Goal: Task Accomplishment & Management: Use online tool/utility

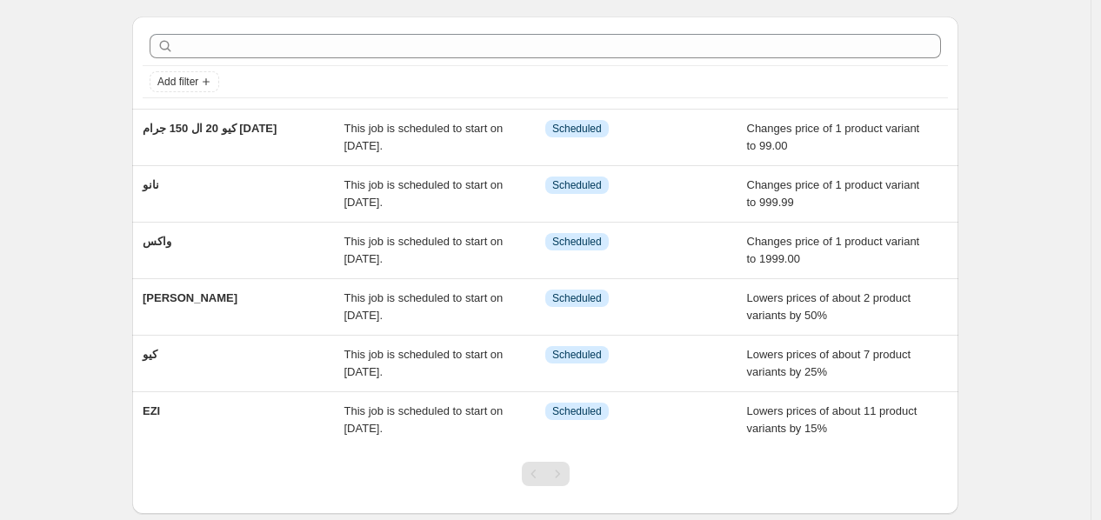
scroll to position [65, 0]
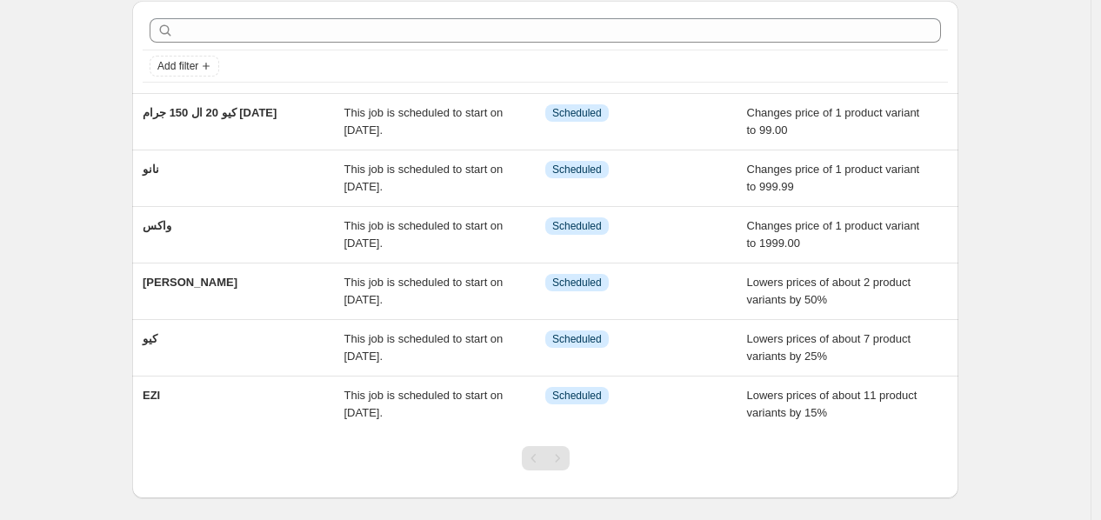
drag, startPoint x: 150, startPoint y: 393, endPoint x: 30, endPoint y: 270, distance: 171.5
click at [30, 270] on div "NA Bulk Price Editor. This page is ready NA Bulk Price Editor Add new price [ME…" at bounding box center [545, 269] width 1090 height 669
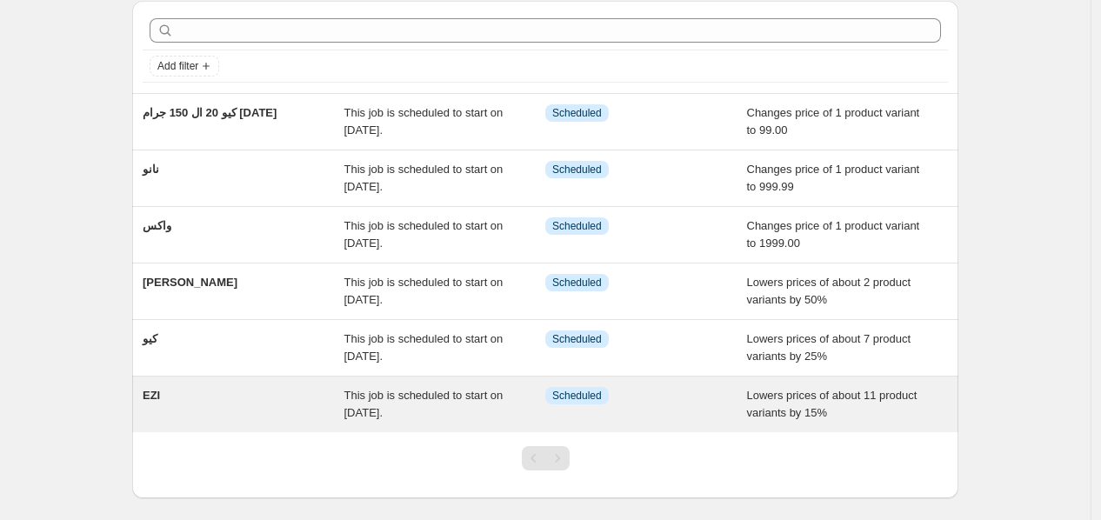
click at [158, 397] on span "EZI" at bounding box center [151, 395] width 17 height 13
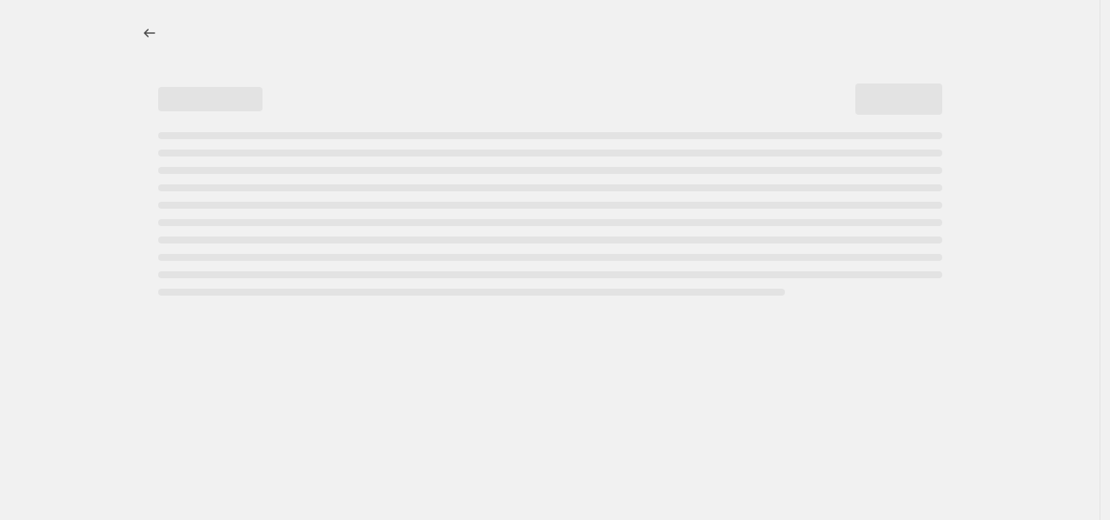
select select "percentage"
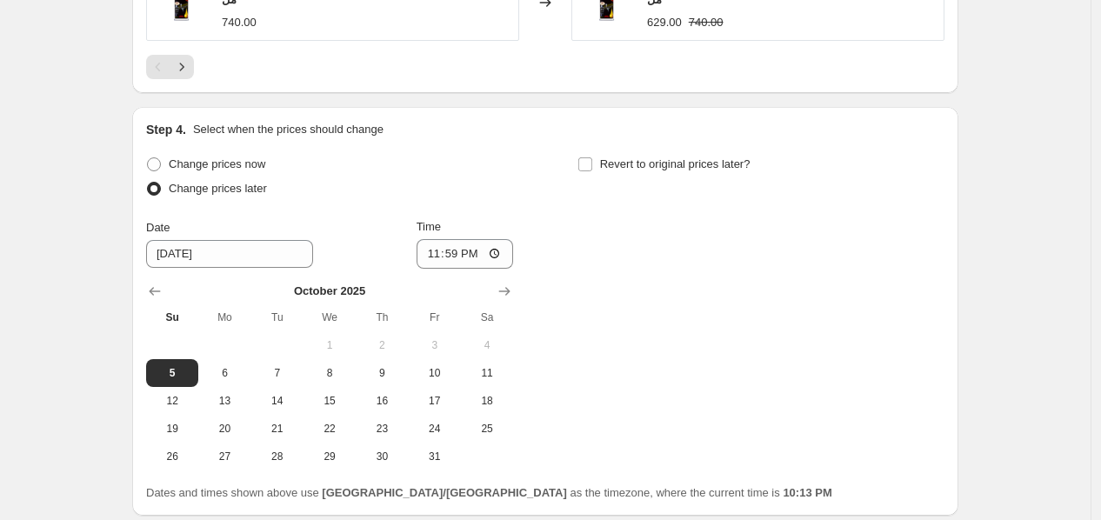
scroll to position [1580, 0]
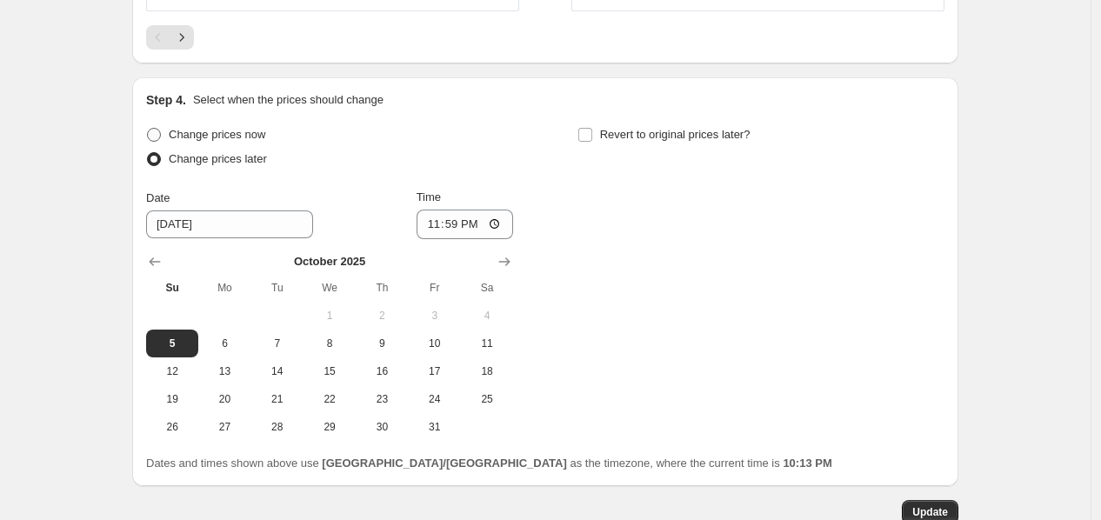
click at [227, 128] on span "Change prices now" at bounding box center [217, 134] width 96 height 13
click at [148, 128] on input "Change prices now" at bounding box center [147, 128] width 1 height 1
radio input "true"
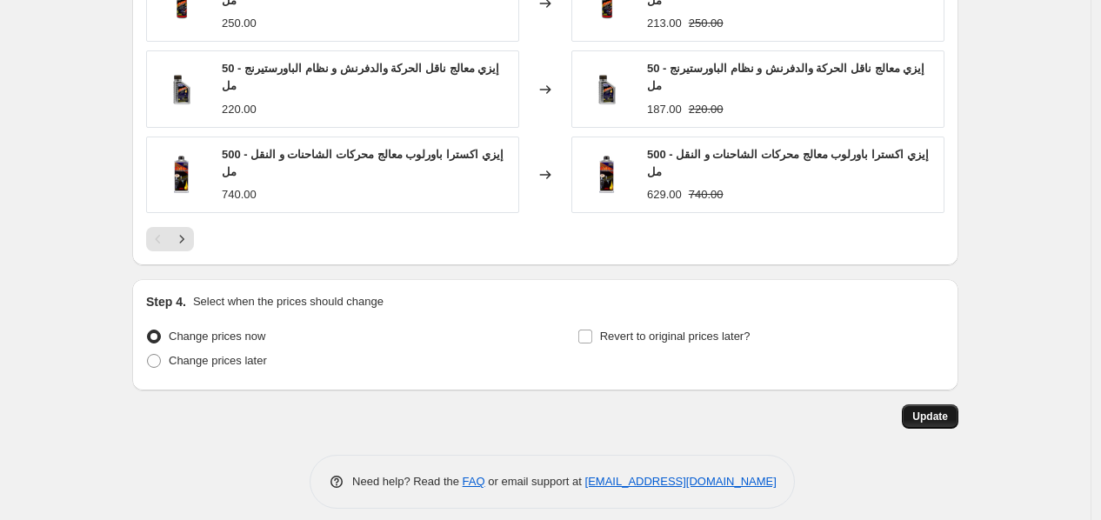
click at [930, 409] on span "Update" at bounding box center [930, 416] width 36 height 14
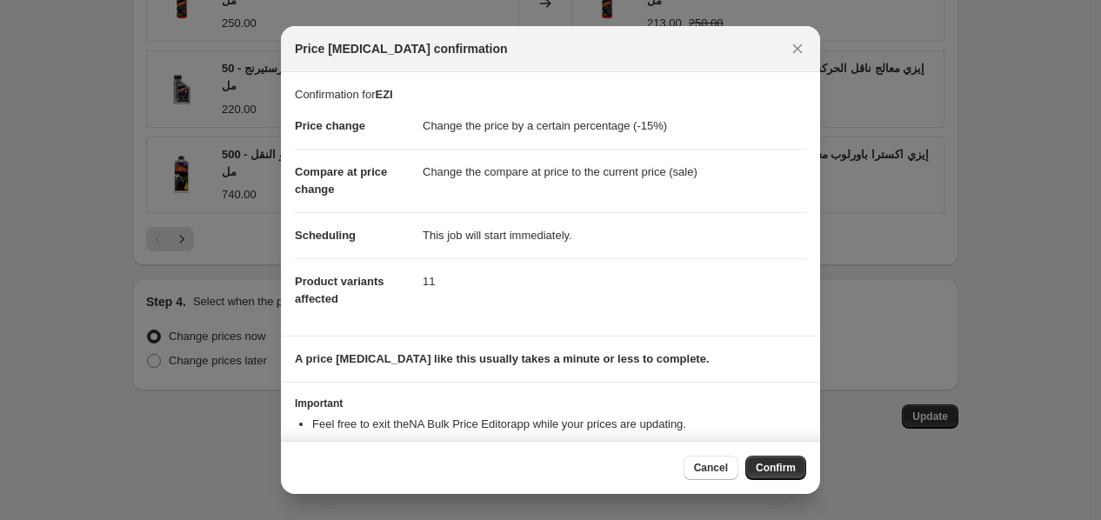
scroll to position [50, 0]
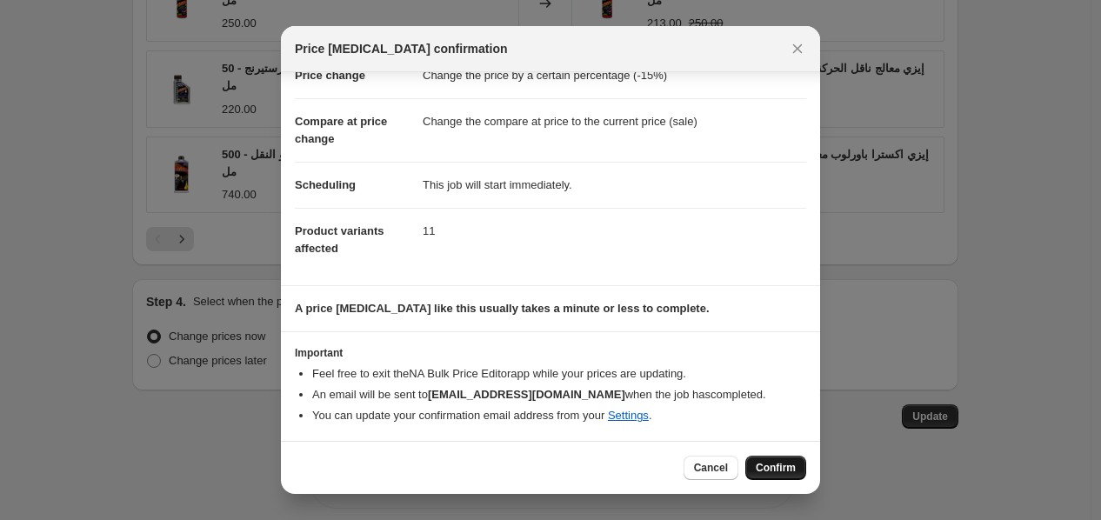
click at [775, 462] on span "Confirm" at bounding box center [775, 468] width 40 height 14
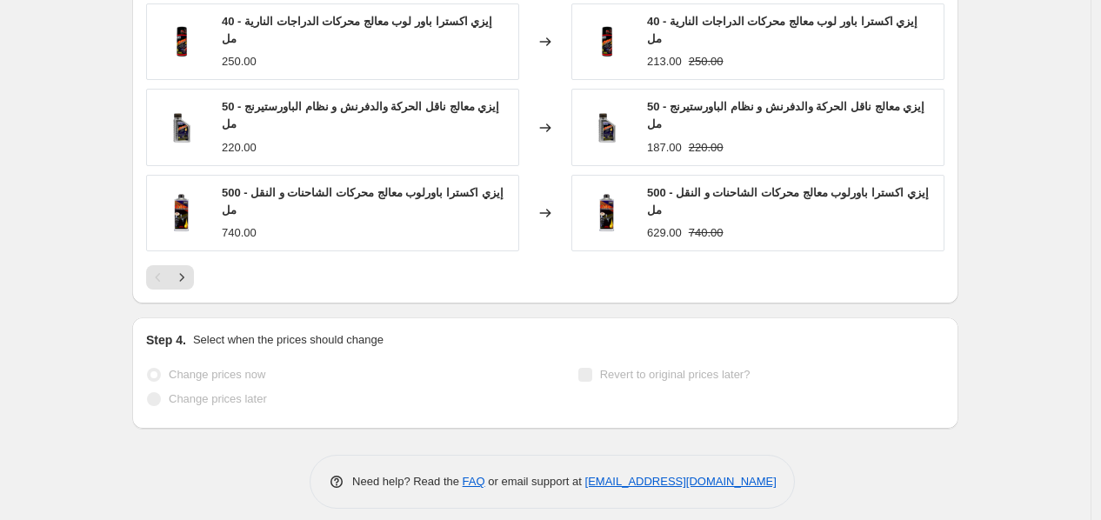
scroll to position [0, 0]
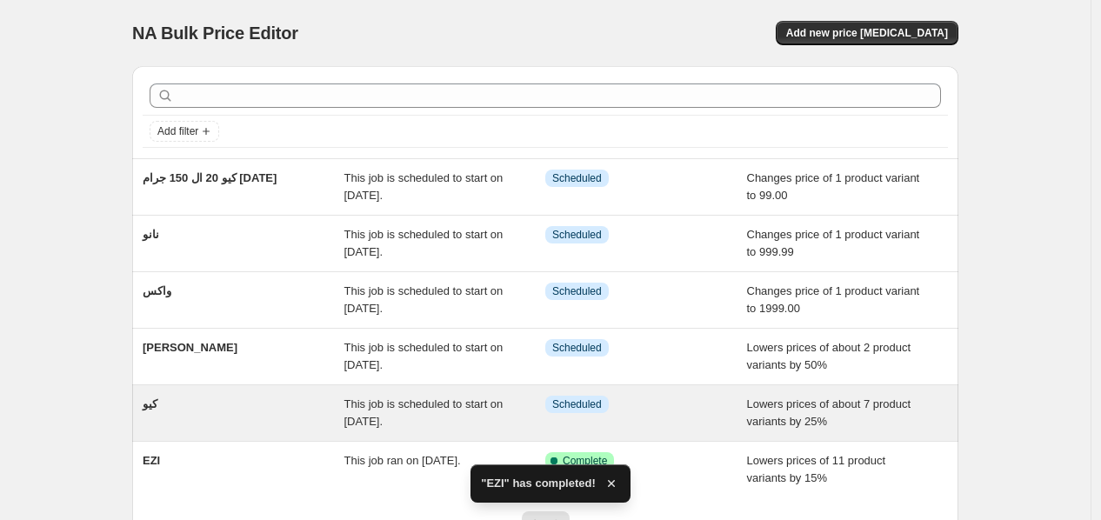
click at [232, 421] on div "كيو" at bounding box center [244, 413] width 202 height 35
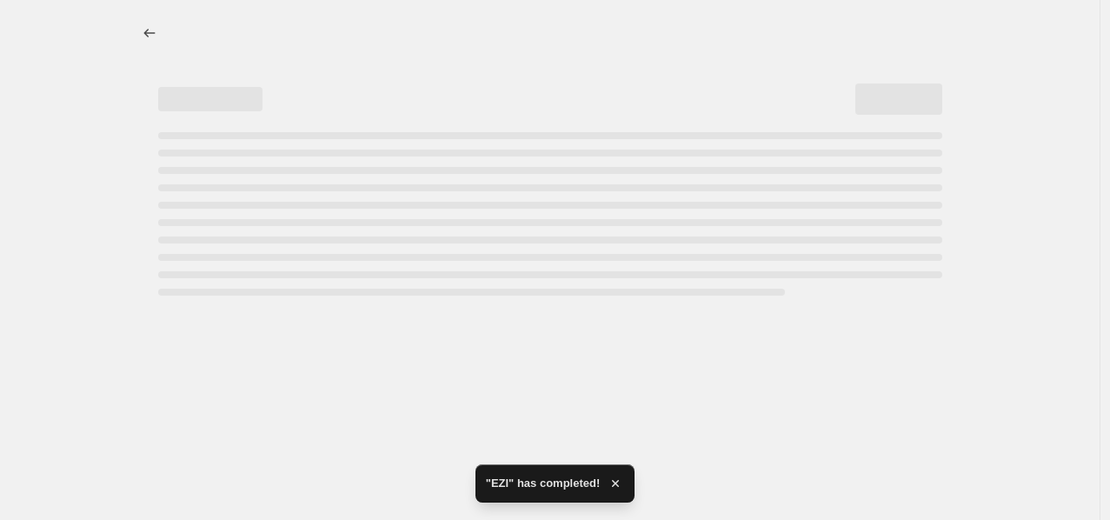
select select "percentage"
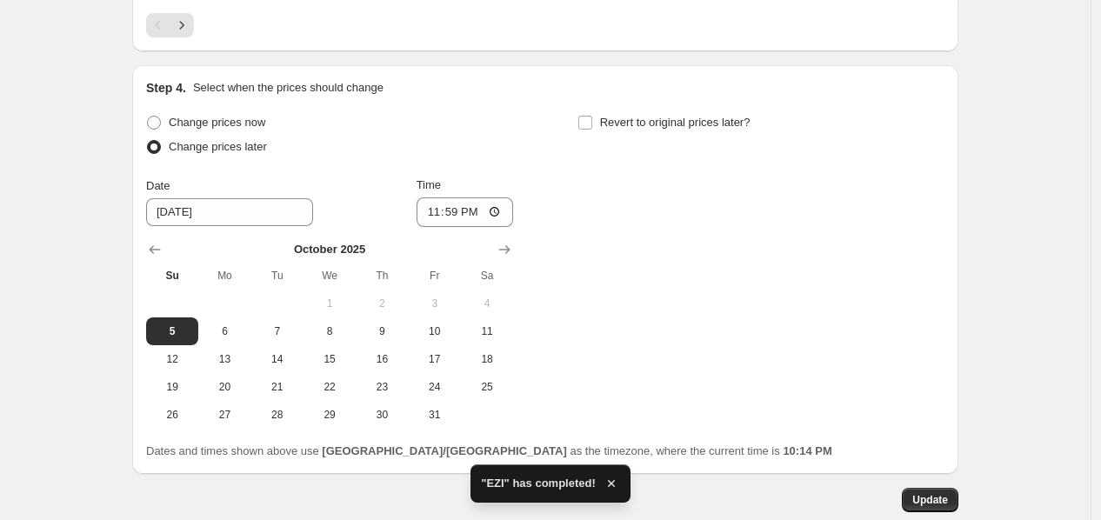
scroll to position [1675, 0]
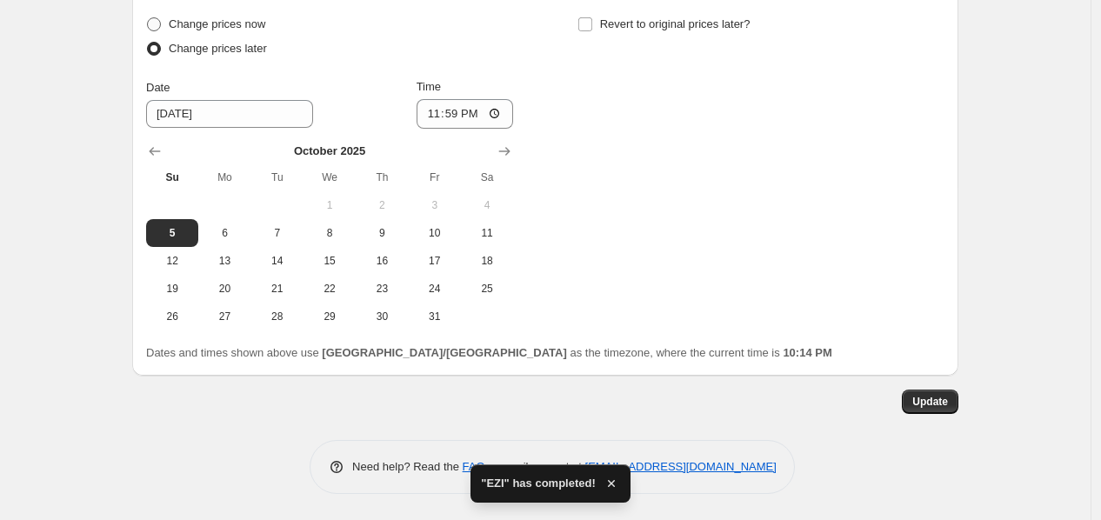
click at [204, 25] on span "Change prices now" at bounding box center [217, 23] width 96 height 13
click at [148, 18] on input "Change prices now" at bounding box center [147, 17] width 1 height 1
radio input "true"
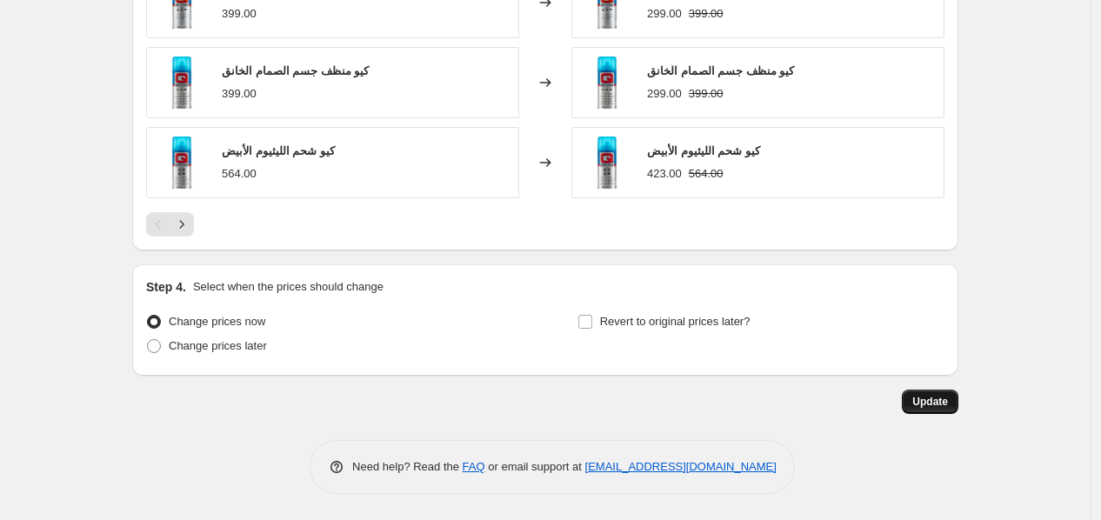
click at [948, 402] on span "Update" at bounding box center [930, 402] width 36 height 14
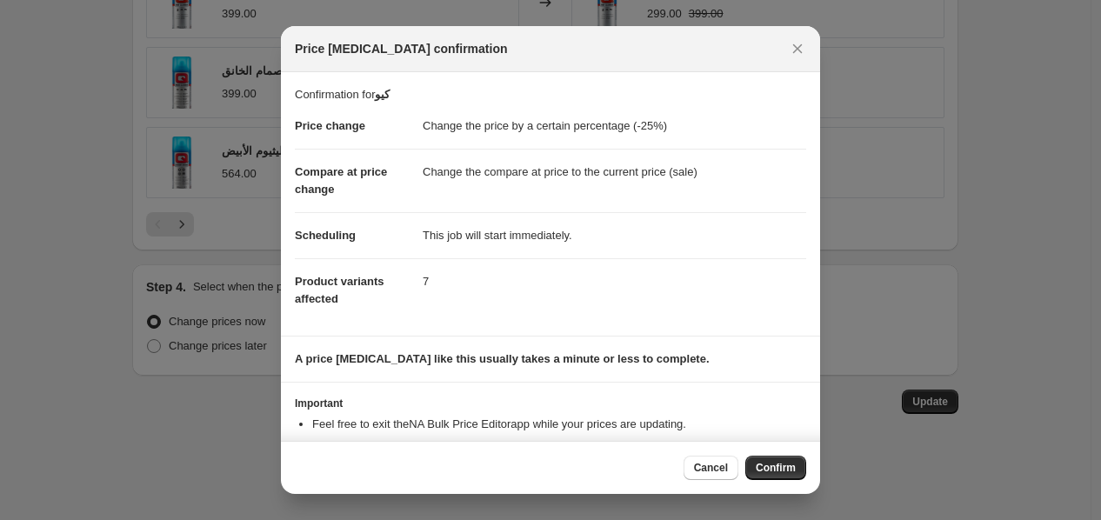
click at [769, 480] on button "Confirm" at bounding box center [775, 468] width 61 height 24
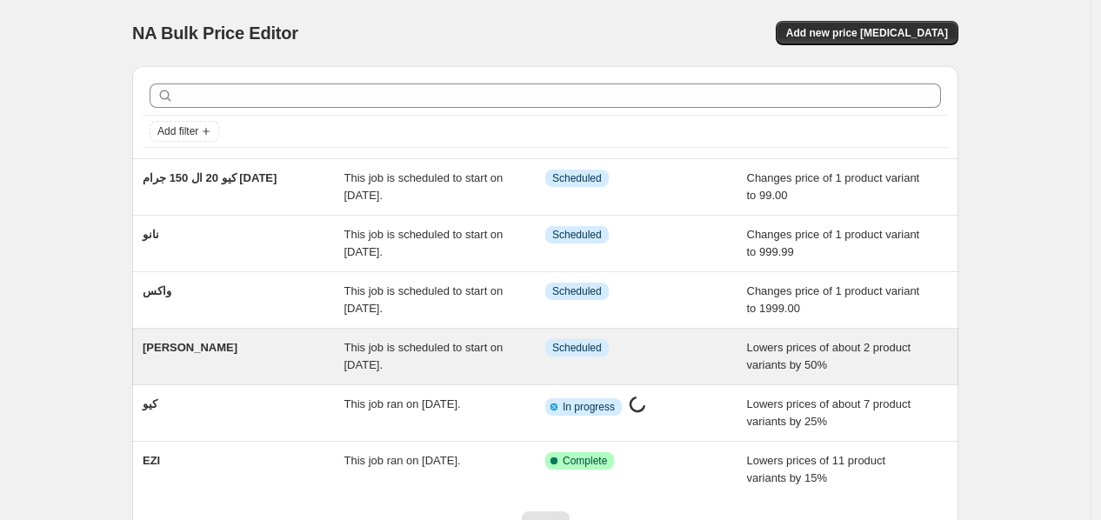
click at [213, 356] on div "[PERSON_NAME]" at bounding box center [244, 356] width 202 height 35
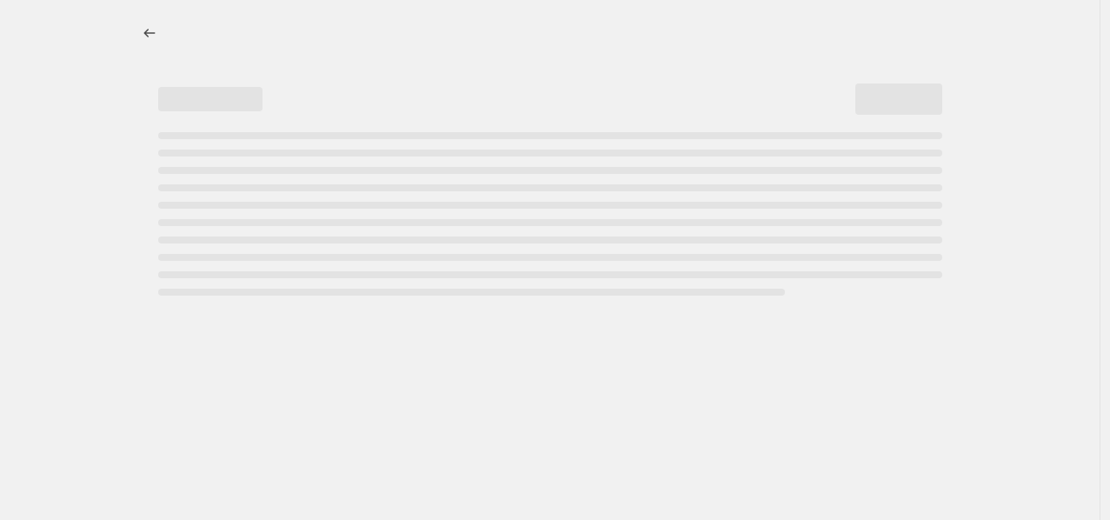
select select "percentage"
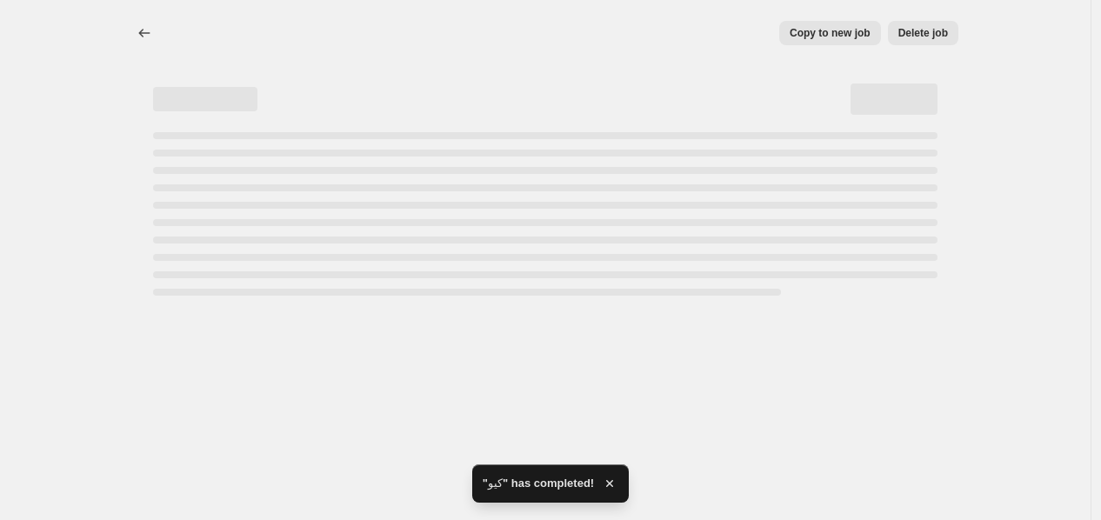
select select "percentage"
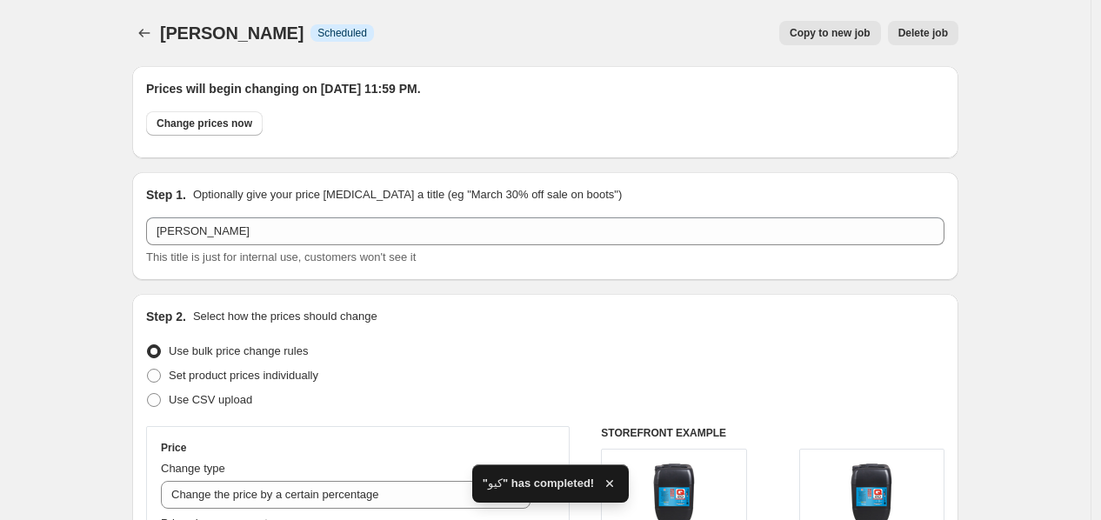
drag, startPoint x: 1109, startPoint y: 109, endPoint x: 1109, endPoint y: 119, distance: 10.4
click at [1101, 119] on html "Home Settings Plans Skip to content [PERSON_NAME]. This page is ready كيو جركن …" at bounding box center [550, 260] width 1101 height 520
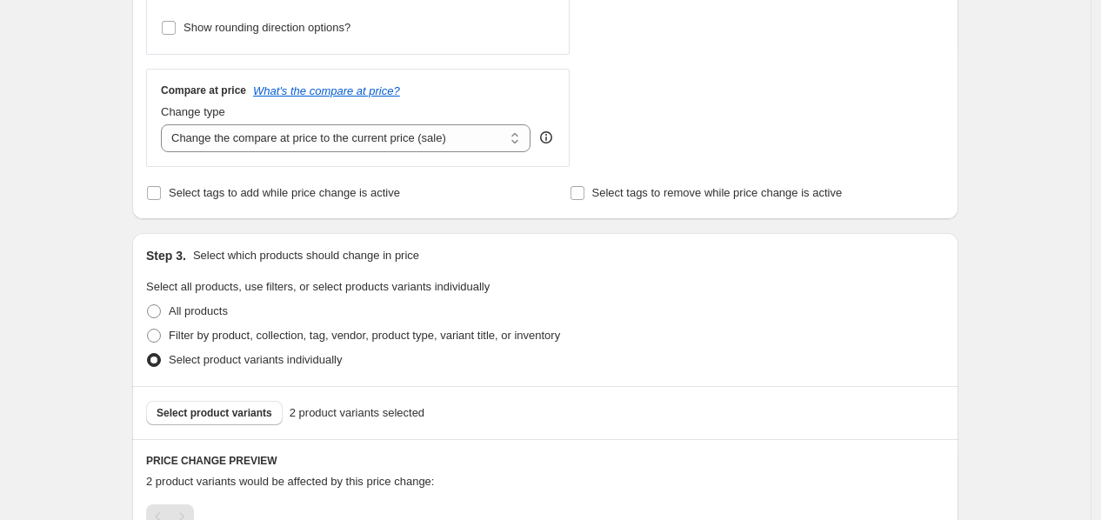
scroll to position [734, 0]
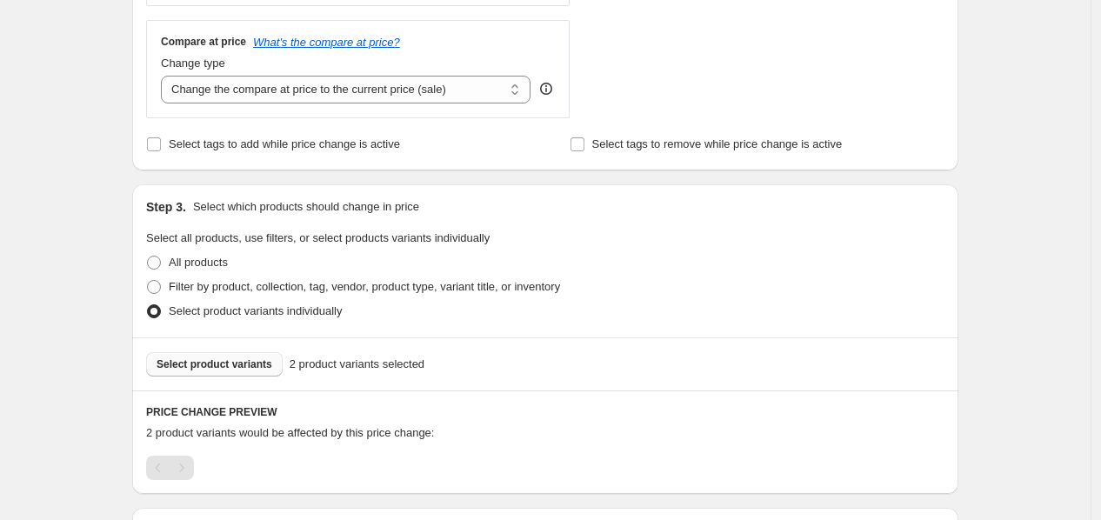
click at [187, 365] on span "Select product variants" at bounding box center [214, 364] width 116 height 14
click at [316, 367] on span "2 product variants selected" at bounding box center [356, 364] width 135 height 17
click at [191, 366] on span "Select product variants" at bounding box center [214, 364] width 116 height 14
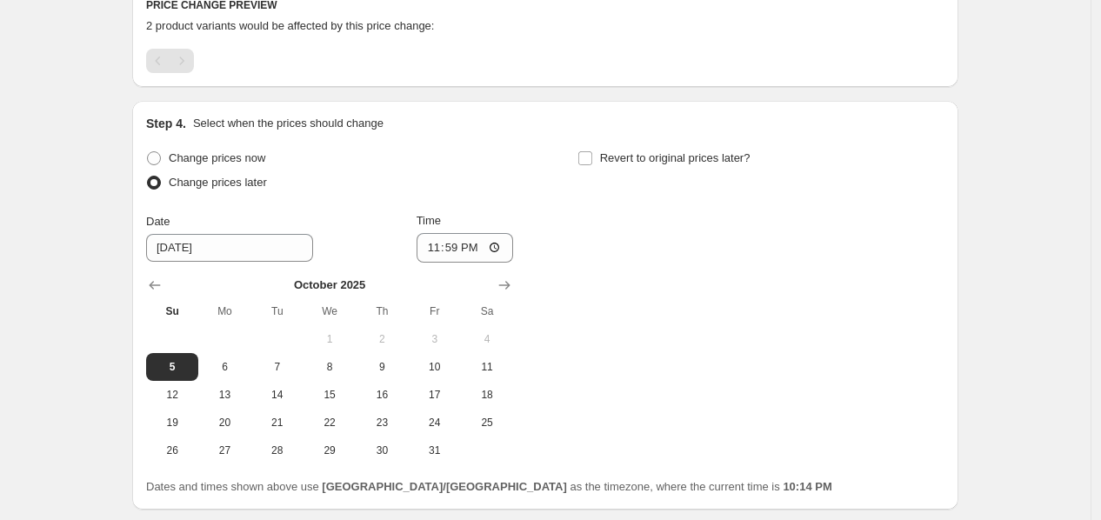
scroll to position [1266, 0]
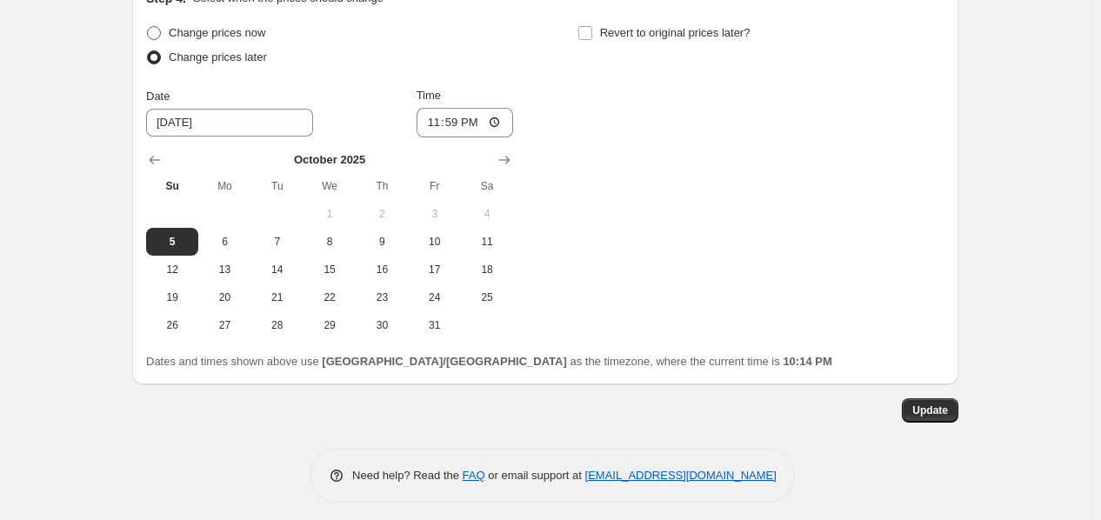
click at [249, 37] on span "Change prices now" at bounding box center [217, 32] width 96 height 13
click at [148, 27] on input "Change prices now" at bounding box center [147, 26] width 1 height 1
radio input "true"
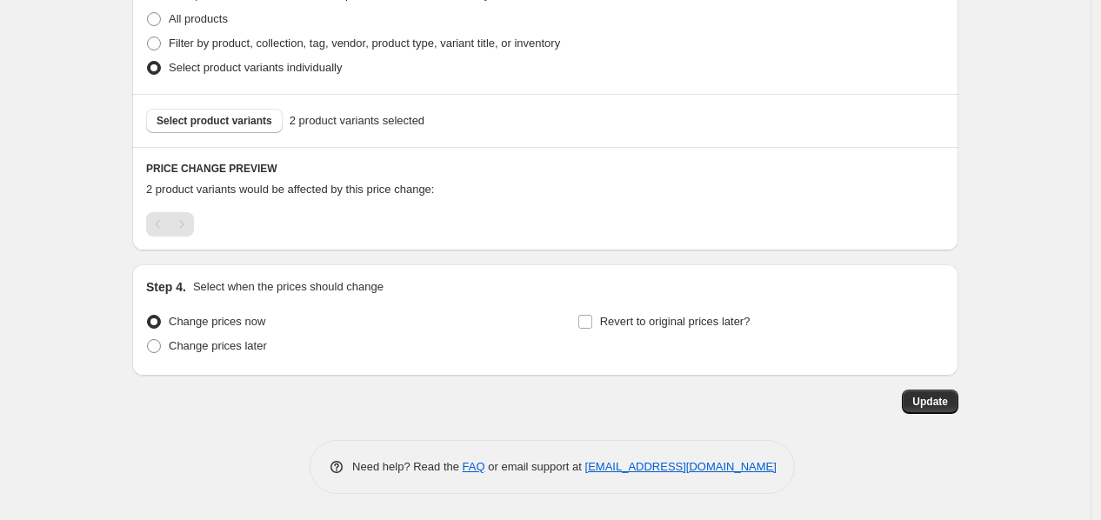
scroll to position [978, 0]
click at [953, 403] on button "Update" at bounding box center [929, 401] width 57 height 24
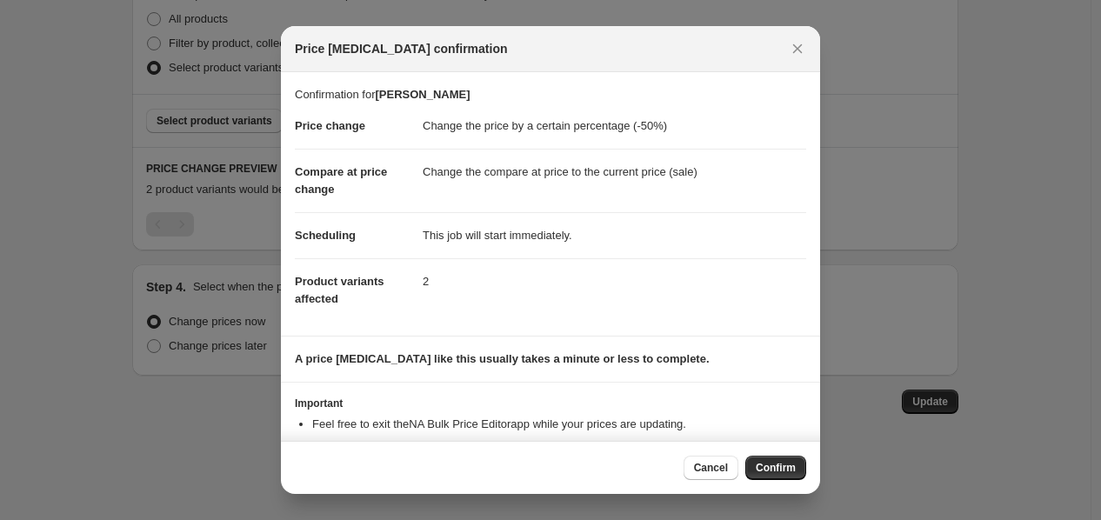
click at [775, 472] on span "Confirm" at bounding box center [775, 468] width 40 height 14
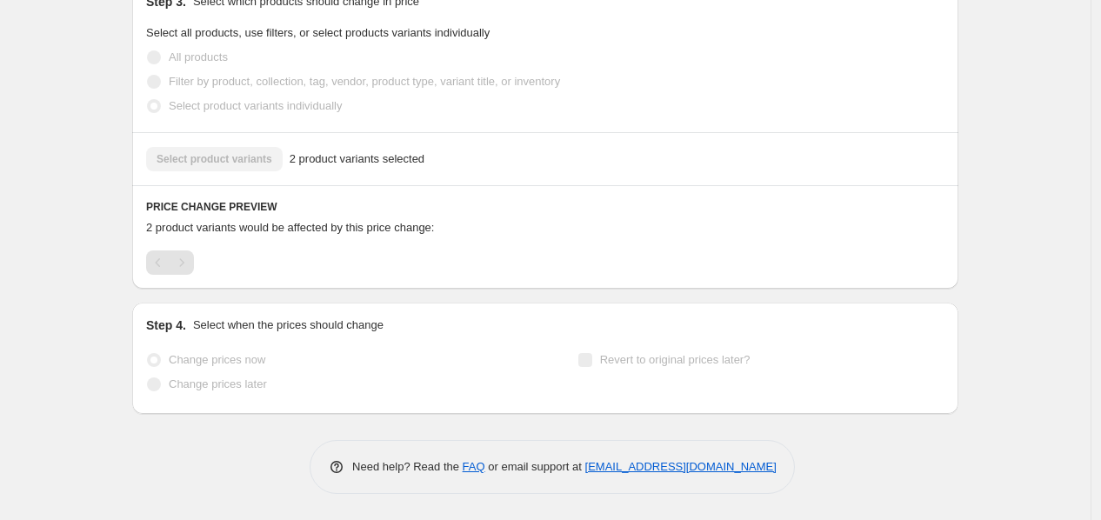
scroll to position [0, 0]
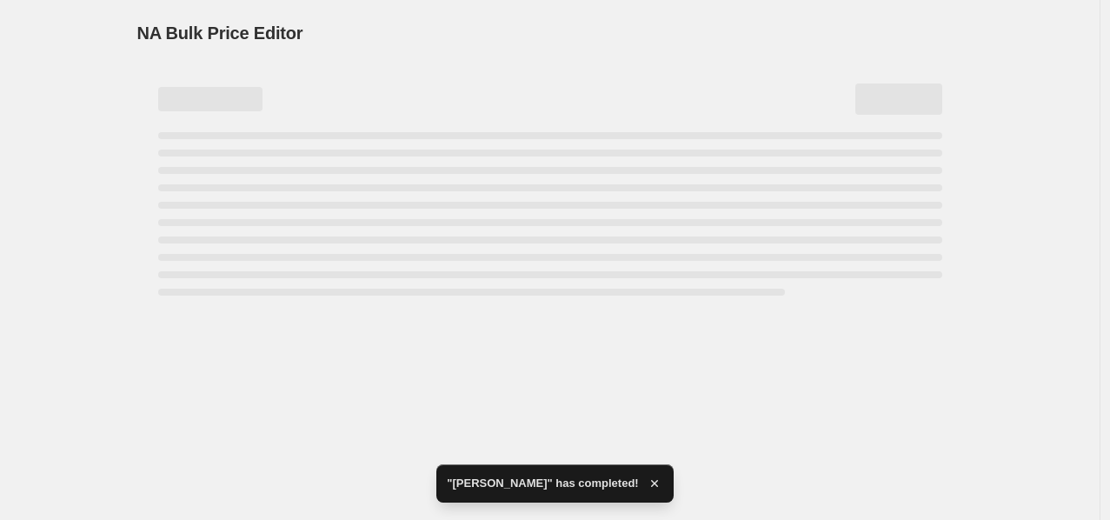
click at [168, 293] on div "Page loading" at bounding box center [472, 292] width 628 height 7
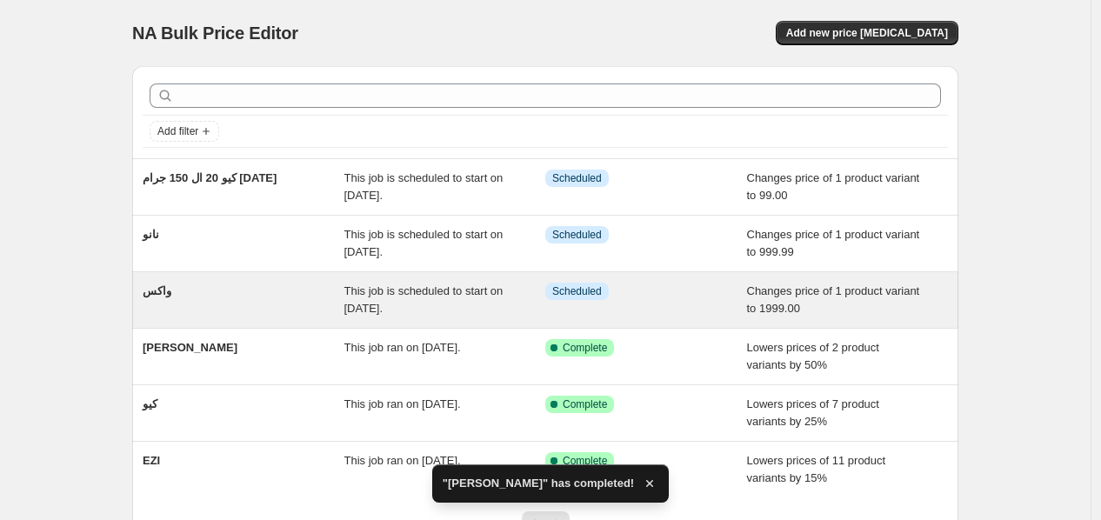
click at [163, 292] on span "واكس" at bounding box center [157, 290] width 29 height 13
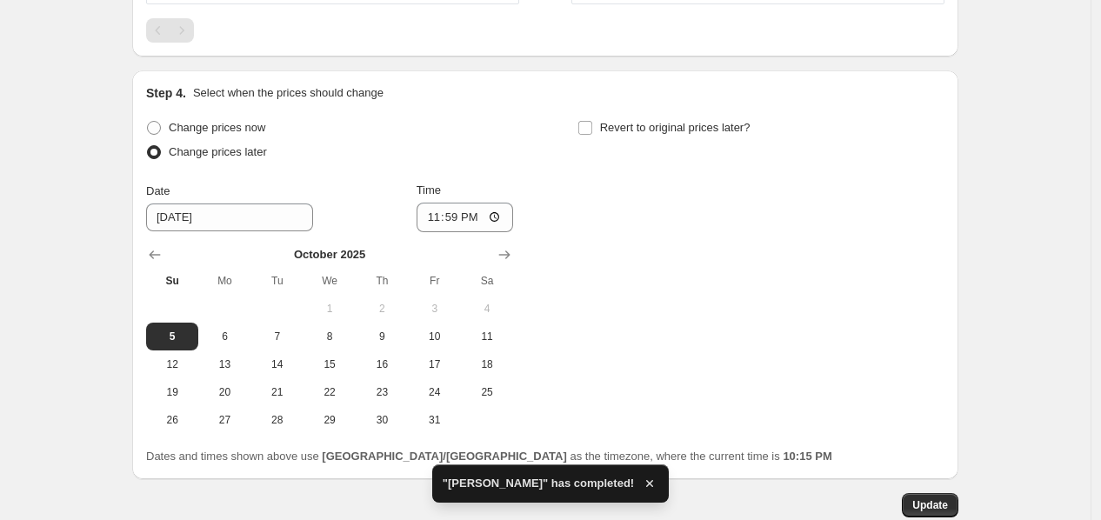
scroll to position [1093, 0]
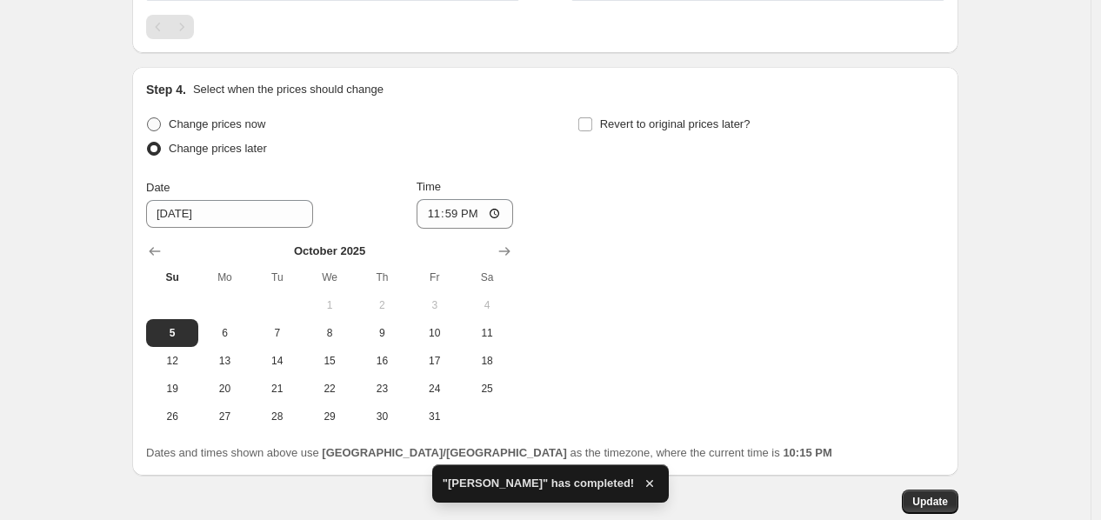
click at [239, 124] on span "Change prices now" at bounding box center [217, 123] width 96 height 13
click at [148, 118] on input "Change prices now" at bounding box center [147, 117] width 1 height 1
radio input "true"
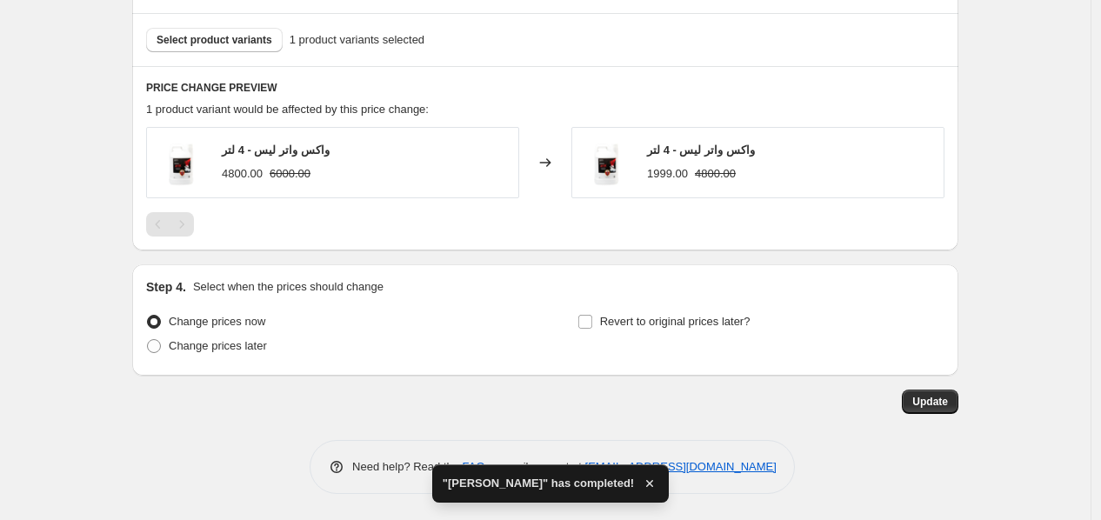
scroll to position [896, 0]
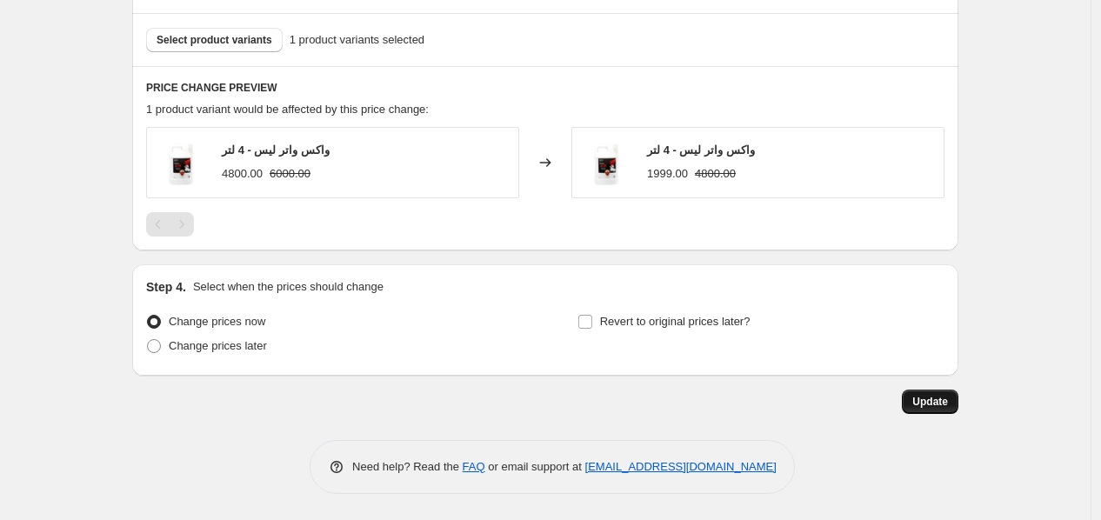
click at [928, 400] on span "Update" at bounding box center [930, 402] width 36 height 14
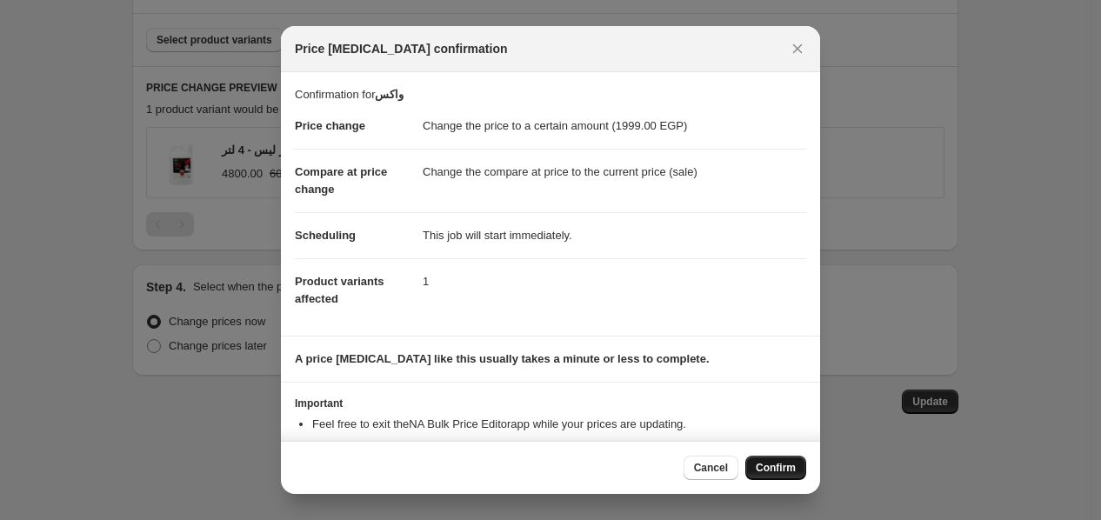
click at [791, 456] on button "Confirm" at bounding box center [775, 468] width 61 height 24
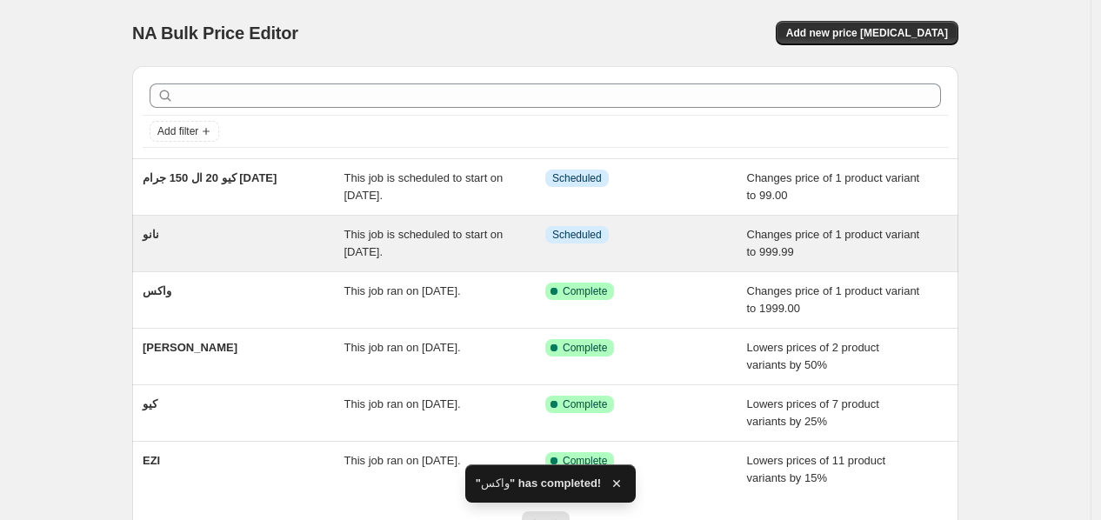
click at [159, 234] on span "نانو" at bounding box center [151, 234] width 17 height 13
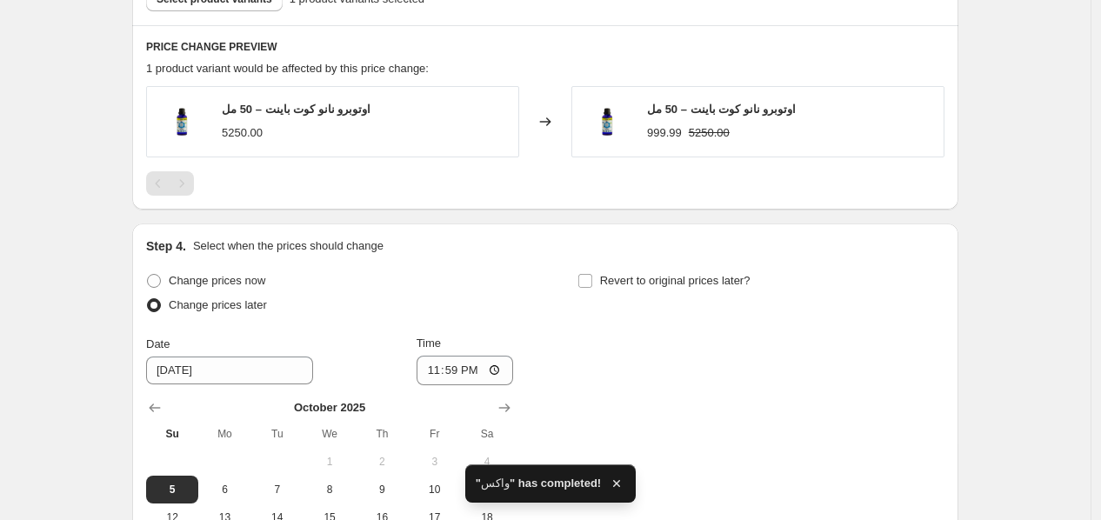
scroll to position [946, 0]
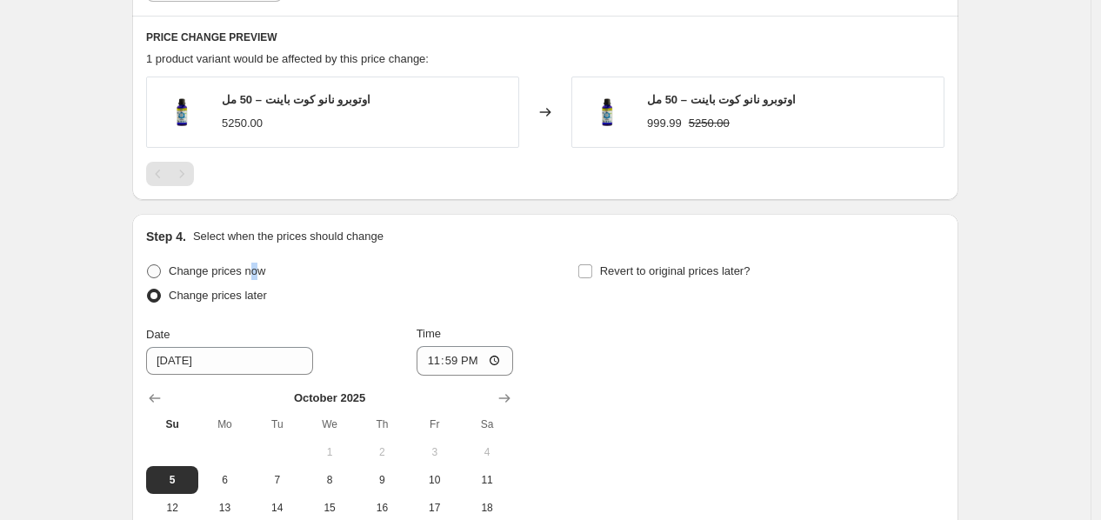
click at [256, 276] on span "Change prices now" at bounding box center [217, 270] width 96 height 13
click at [201, 274] on span "Change prices now" at bounding box center [217, 270] width 96 height 13
click at [148, 265] on input "Change prices now" at bounding box center [147, 264] width 1 height 1
radio input "true"
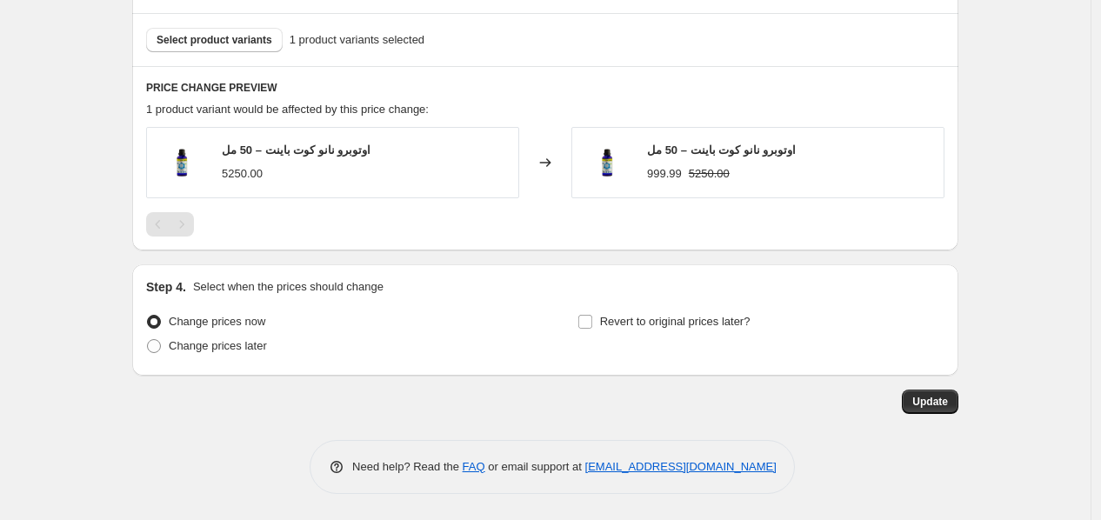
scroll to position [896, 0]
click at [956, 400] on button "Update" at bounding box center [929, 401] width 57 height 24
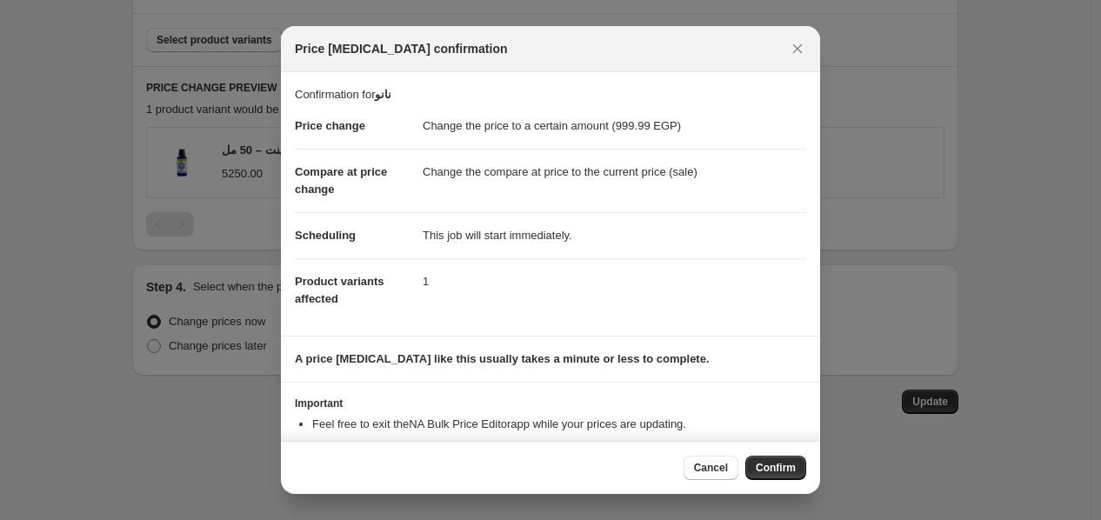
click at [761, 466] on span "Confirm" at bounding box center [775, 468] width 40 height 14
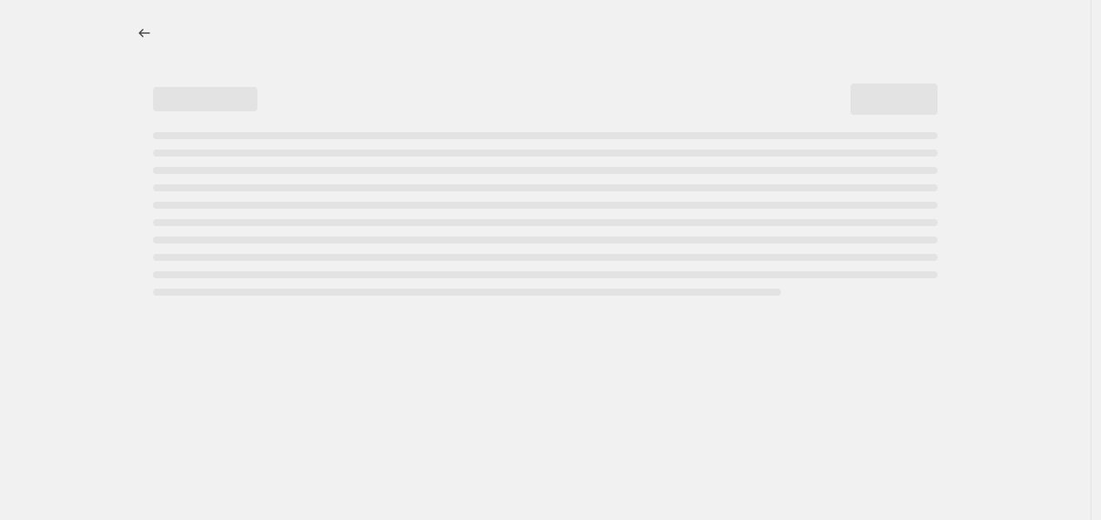
scroll to position [0, 0]
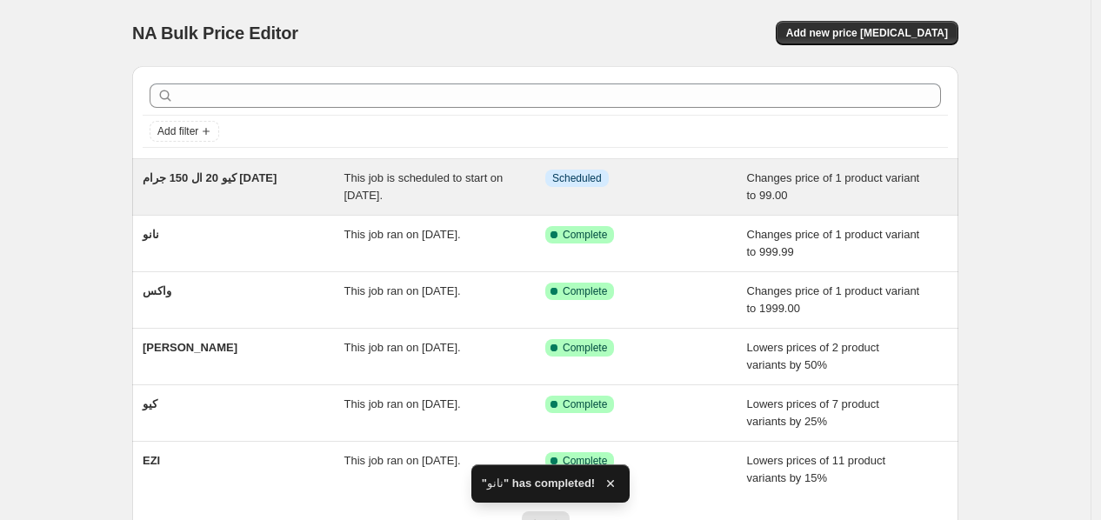
click at [205, 177] on span "كيو 20 ال 150 جرام [DATE]" at bounding box center [210, 177] width 134 height 13
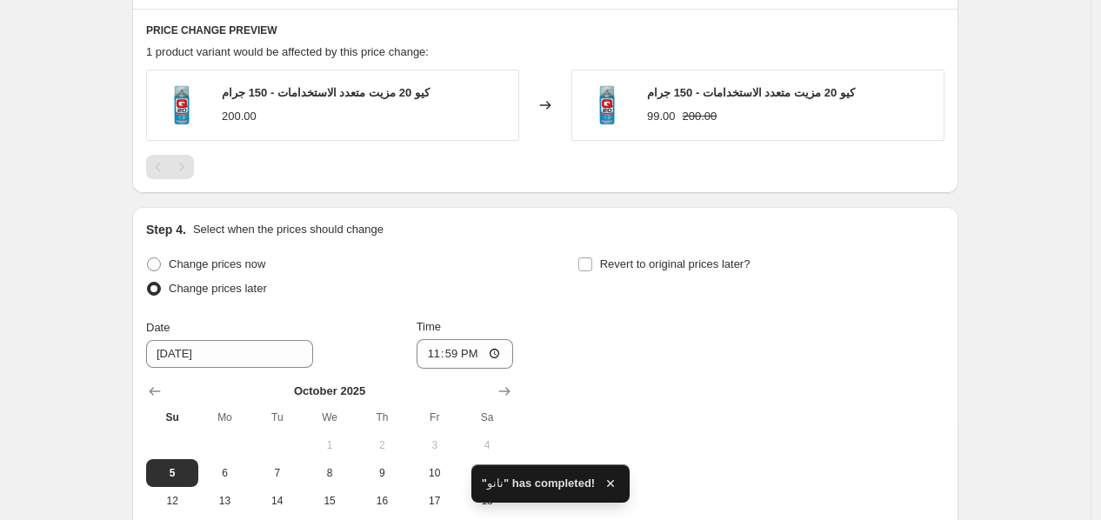
scroll to position [960, 0]
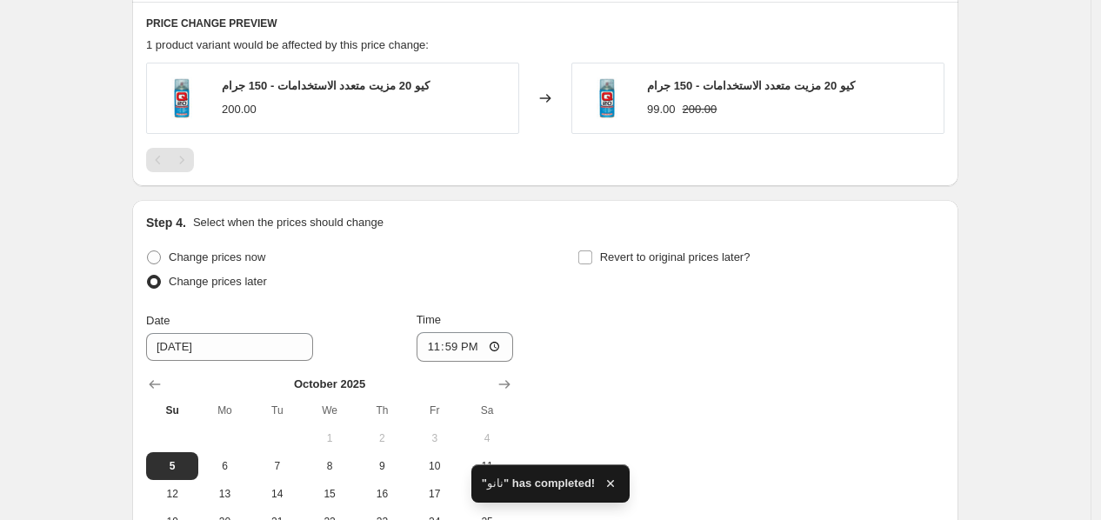
click at [209, 262] on span "Change prices now" at bounding box center [217, 256] width 96 height 13
click at [148, 251] on input "Change prices now" at bounding box center [147, 250] width 1 height 1
radio input "true"
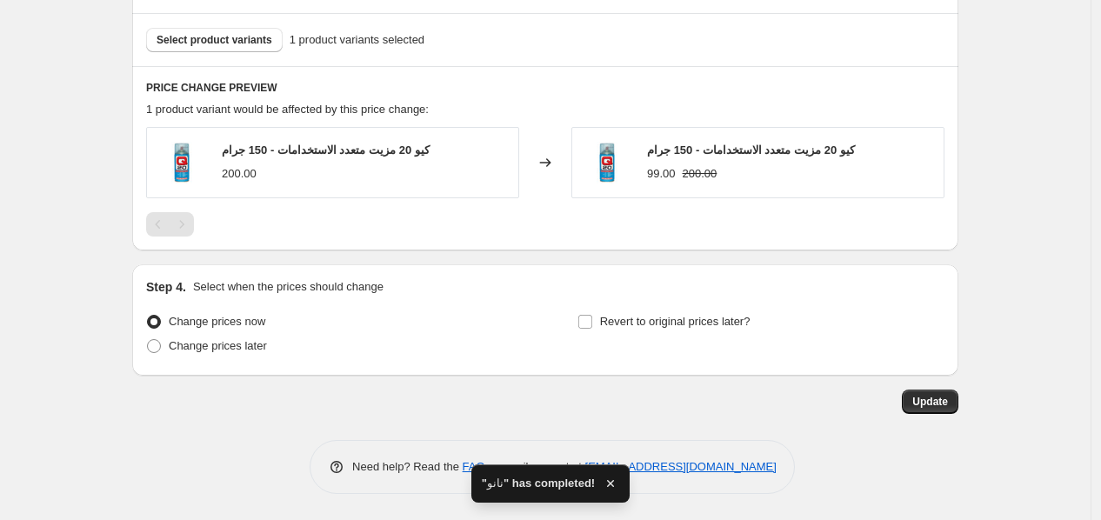
scroll to position [896, 0]
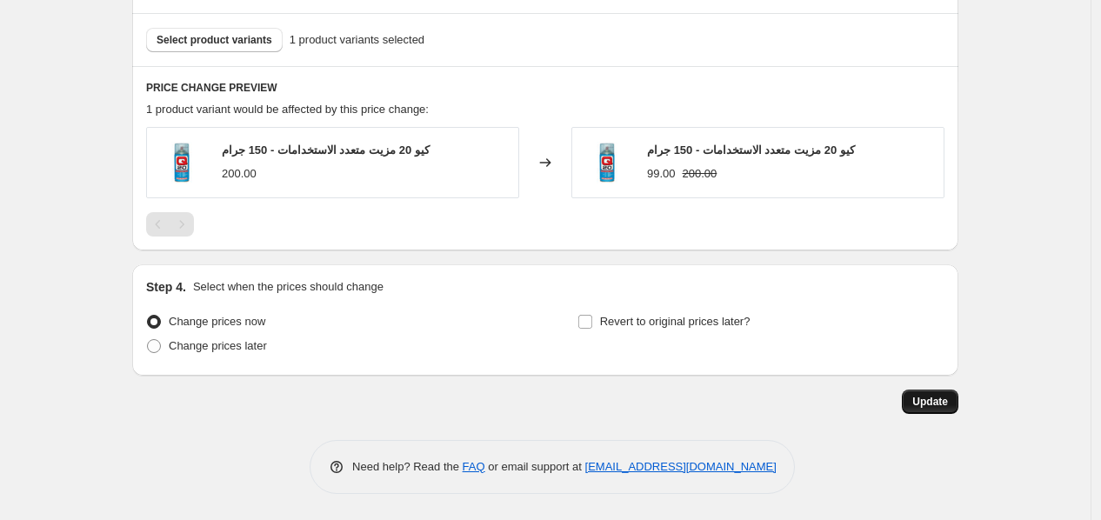
click at [926, 412] on button "Update" at bounding box center [929, 401] width 57 height 24
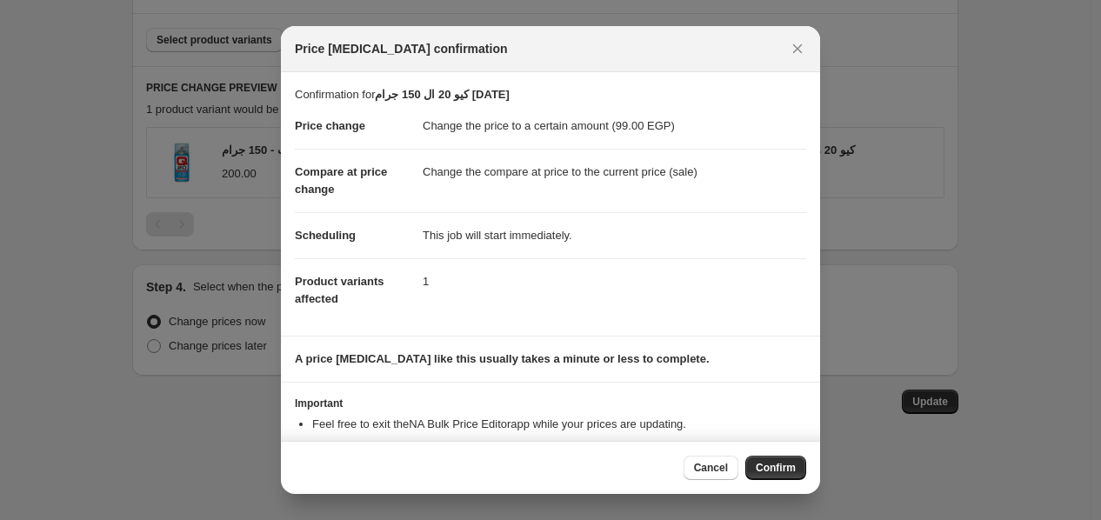
click at [784, 468] on span "Confirm" at bounding box center [775, 468] width 40 height 14
